Goal: Check status: Check status

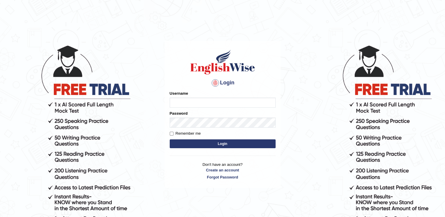
type input "successgrg"
click at [193, 140] on button "Login" at bounding box center [223, 143] width 106 height 9
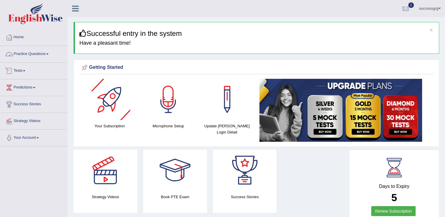
click at [43, 55] on link "Practice Questions" at bounding box center [33, 53] width 67 height 15
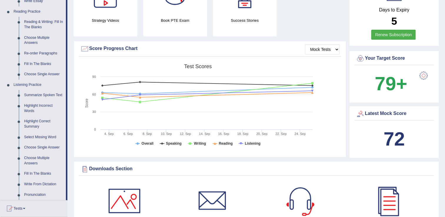
click at [45, 125] on link "Highlight Correct Summary" at bounding box center [43, 124] width 44 height 16
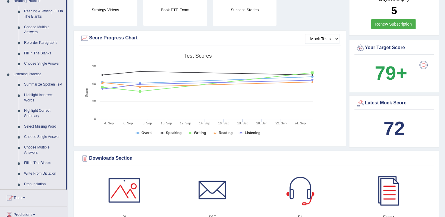
scroll to position [188, 0]
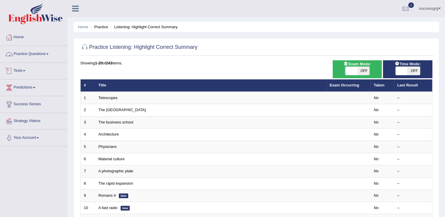
click at [22, 72] on link "Tests" at bounding box center [33, 70] width 67 height 15
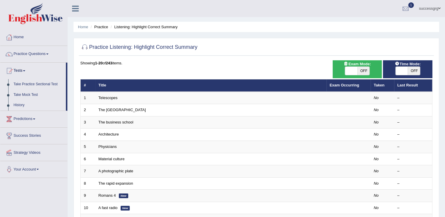
click at [13, 105] on link "History" at bounding box center [38, 105] width 55 height 11
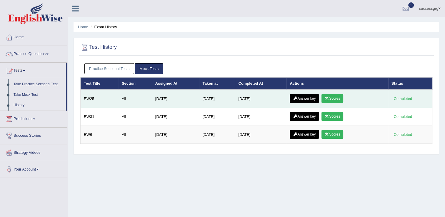
click at [327, 98] on icon at bounding box center [326, 99] width 4 height 4
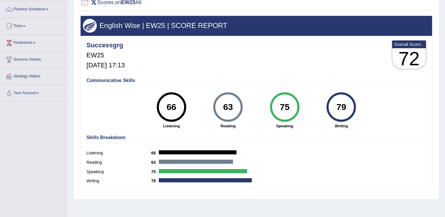
scroll to position [33, 0]
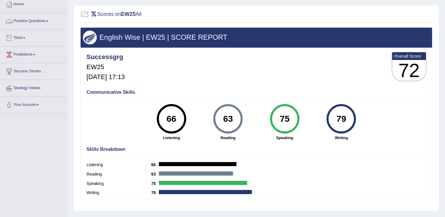
click at [19, 37] on link "Tests" at bounding box center [33, 37] width 67 height 15
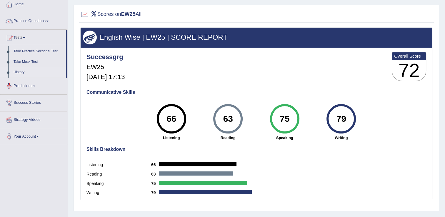
click at [19, 71] on link "History" at bounding box center [38, 72] width 55 height 11
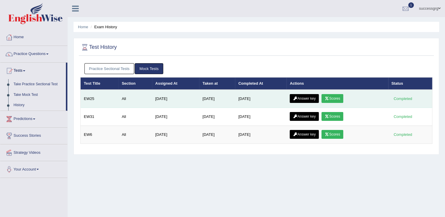
click at [299, 99] on link "Answer key" at bounding box center [303, 98] width 29 height 9
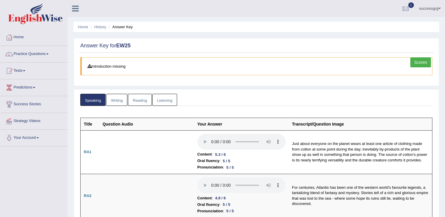
click at [122, 97] on link "Writing" at bounding box center [116, 100] width 21 height 12
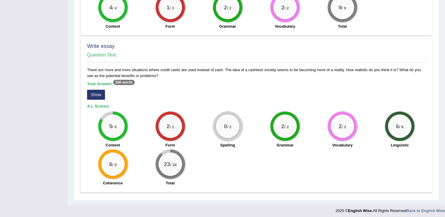
scroll to position [425, 0]
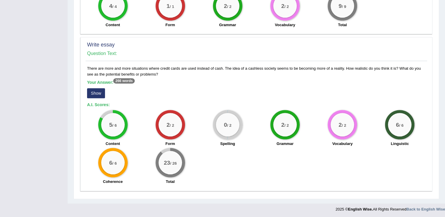
click at [98, 94] on button "Show" at bounding box center [96, 93] width 18 height 10
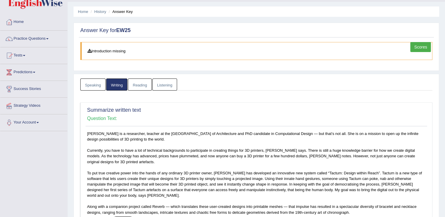
scroll to position [0, 0]
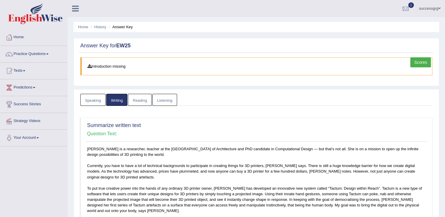
click at [142, 98] on link "Reading" at bounding box center [140, 100] width 24 height 12
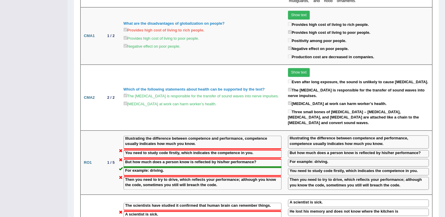
scroll to position [823, 0]
